Goal: Information Seeking & Learning: Learn about a topic

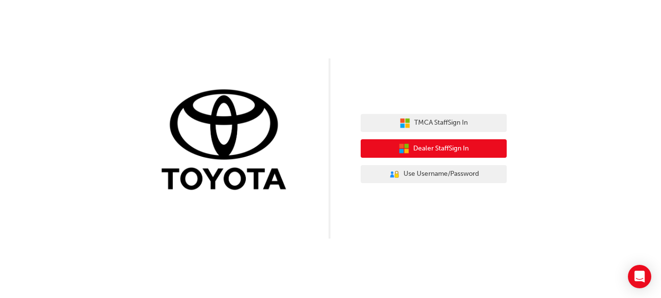
click at [435, 150] on span "Dealer Staff Sign In" at bounding box center [440, 148] width 55 height 11
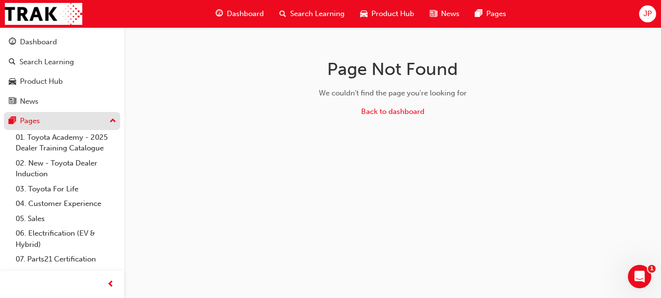
click at [32, 114] on button "Pages" at bounding box center [62, 121] width 116 height 18
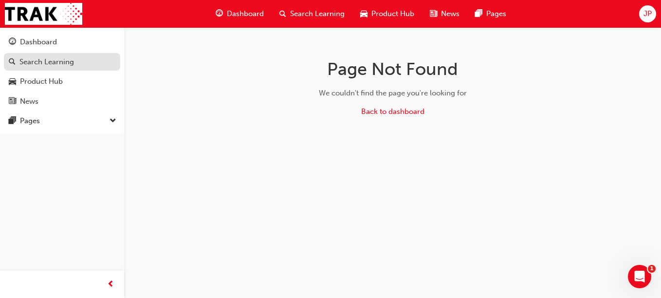
click at [45, 64] on div "Search Learning" at bounding box center [46, 61] width 54 height 11
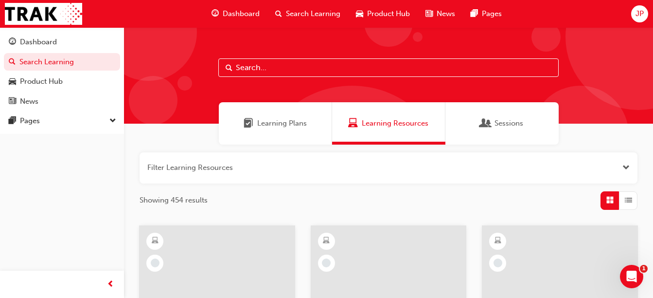
click at [283, 121] on span "Learning Plans" at bounding box center [282, 123] width 50 height 11
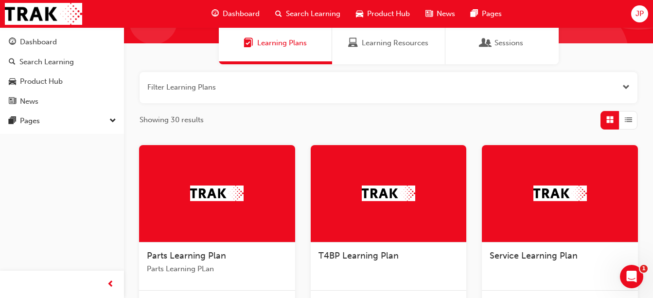
scroll to position [97, 0]
